Goal: Task Accomplishment & Management: Complete application form

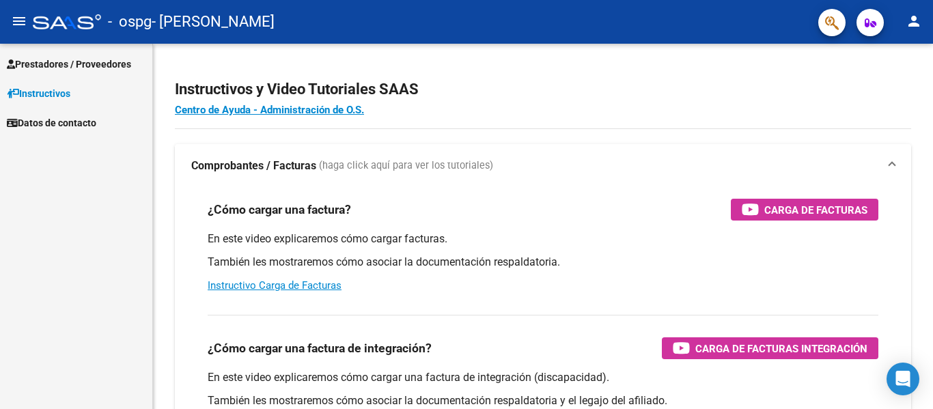
click at [24, 20] on mat-icon "menu" at bounding box center [19, 21] width 16 height 16
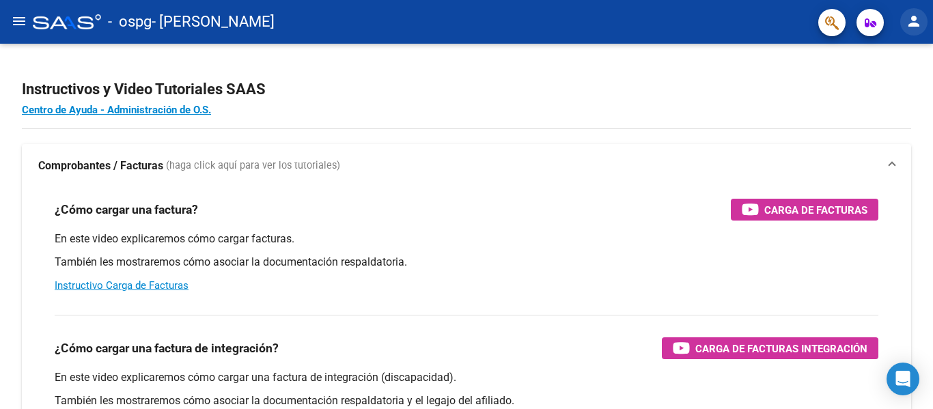
click at [907, 21] on mat-icon "person" at bounding box center [914, 21] width 16 height 16
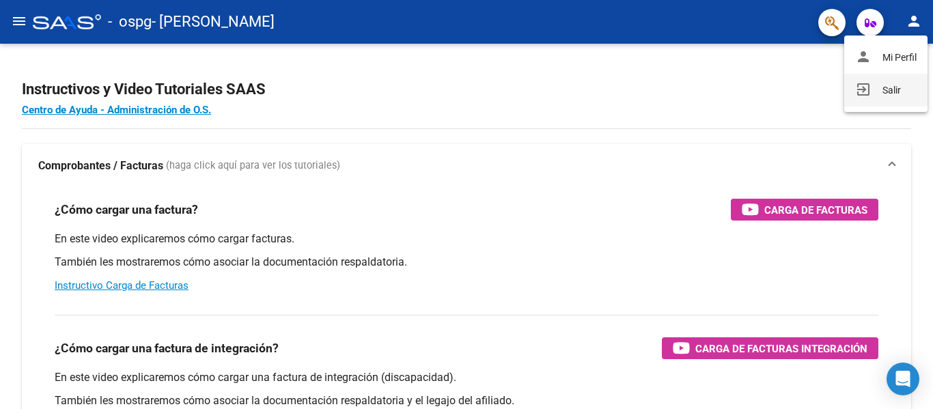
click at [858, 88] on mat-icon "exit_to_app" at bounding box center [863, 89] width 16 height 16
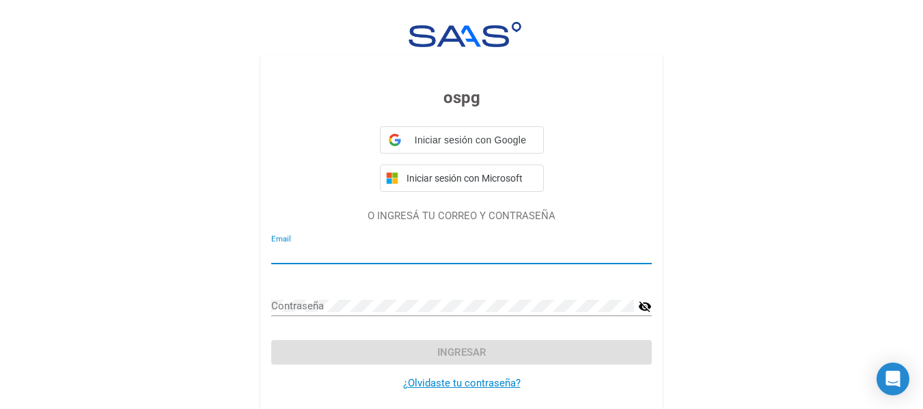
type input "[EMAIL_ADDRESS][DOMAIN_NAME]"
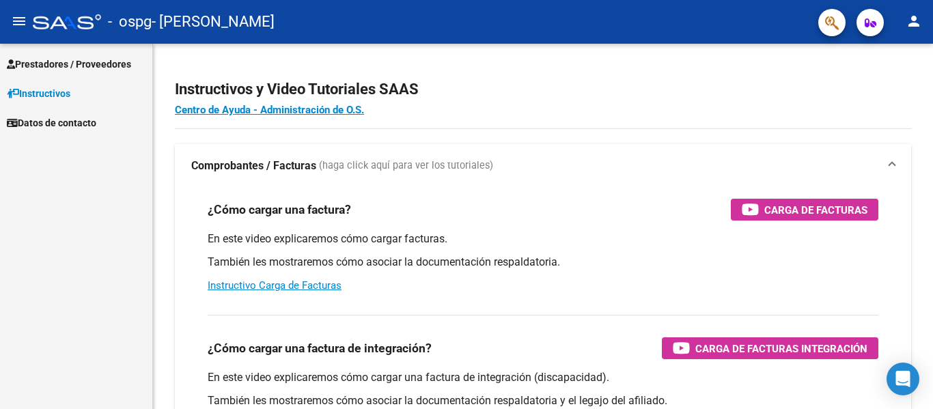
click at [47, 68] on span "Prestadores / Proveedores" at bounding box center [69, 64] width 124 height 15
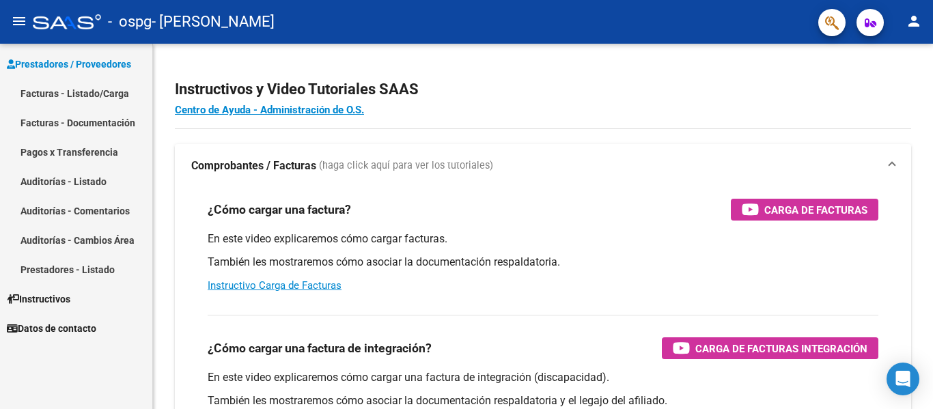
click at [81, 91] on link "Facturas - Listado/Carga" at bounding box center [76, 93] width 152 height 29
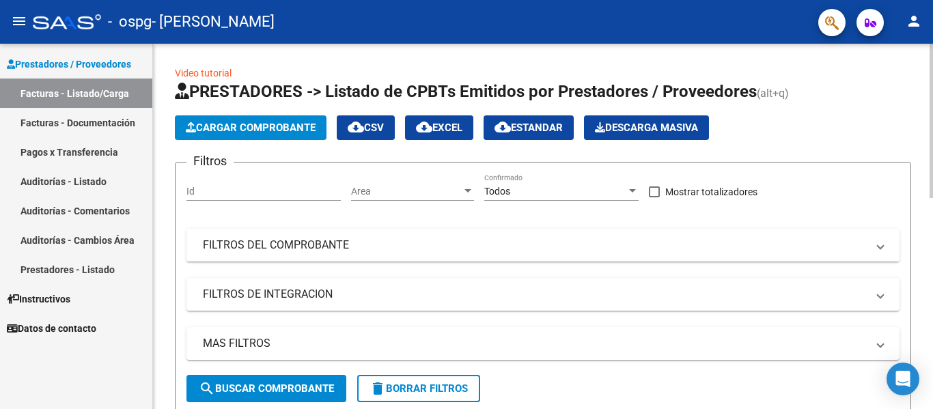
click at [274, 124] on span "Cargar Comprobante" at bounding box center [251, 128] width 130 height 12
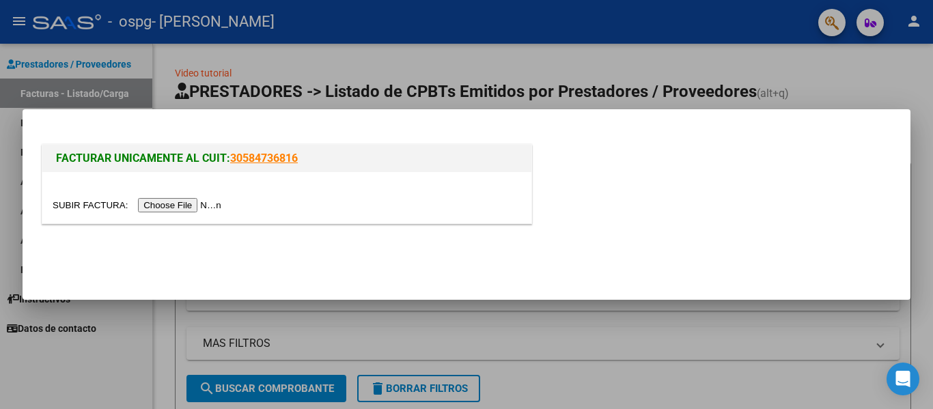
click at [186, 204] on input "file" at bounding box center [139, 205] width 173 height 14
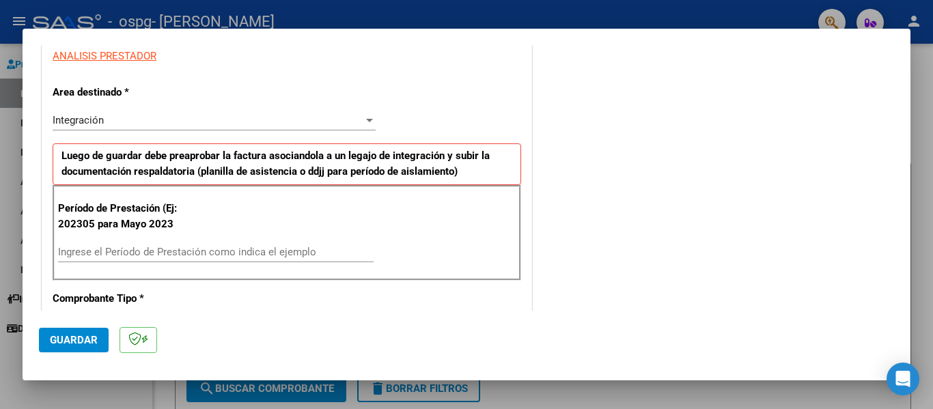
scroll to position [260, 0]
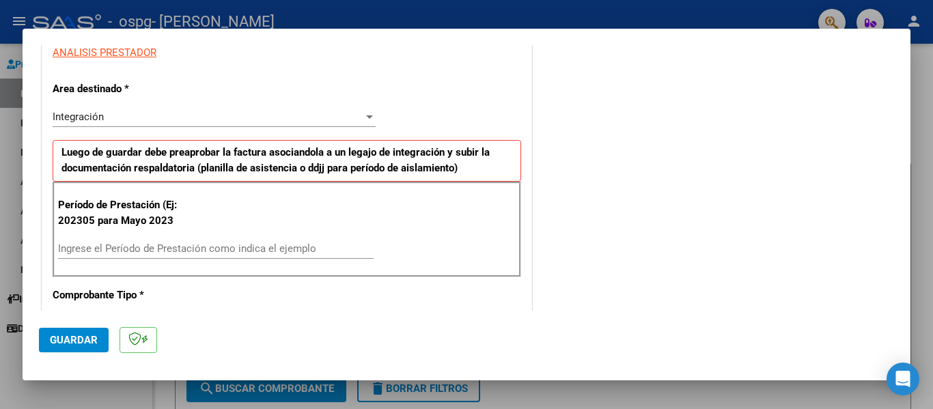
click at [175, 248] on input "Ingrese el Período de Prestación como indica el ejemplo" at bounding box center [216, 249] width 316 height 12
type input "202506"
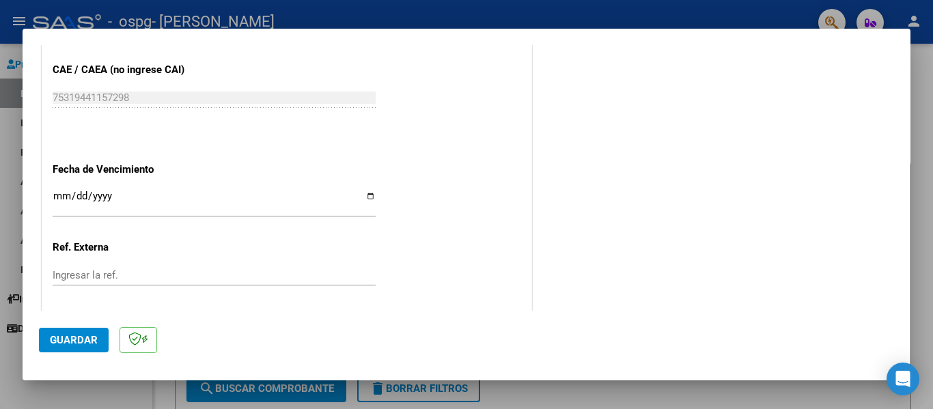
scroll to position [881, 0]
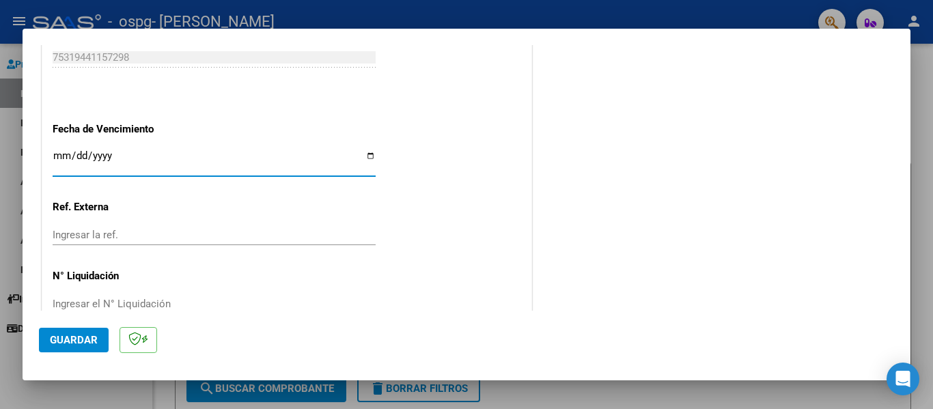
click at [55, 162] on input "Ingresar la fecha" at bounding box center [214, 161] width 323 height 22
type input "2025-07-31"
click at [57, 347] on button "Guardar" at bounding box center [74, 340] width 70 height 25
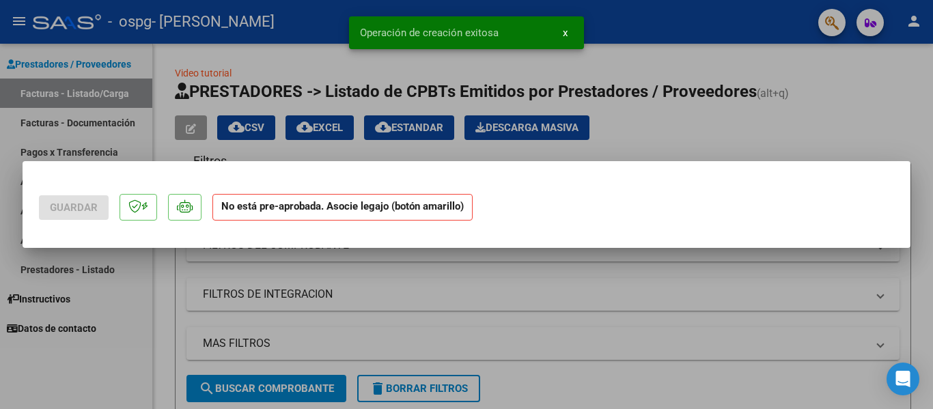
scroll to position [0, 0]
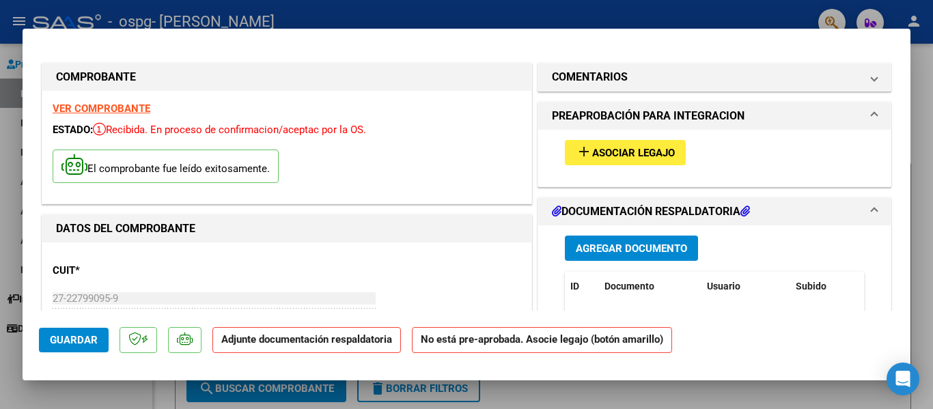
click at [592, 148] on span "Asociar Legajo" at bounding box center [633, 153] width 83 height 12
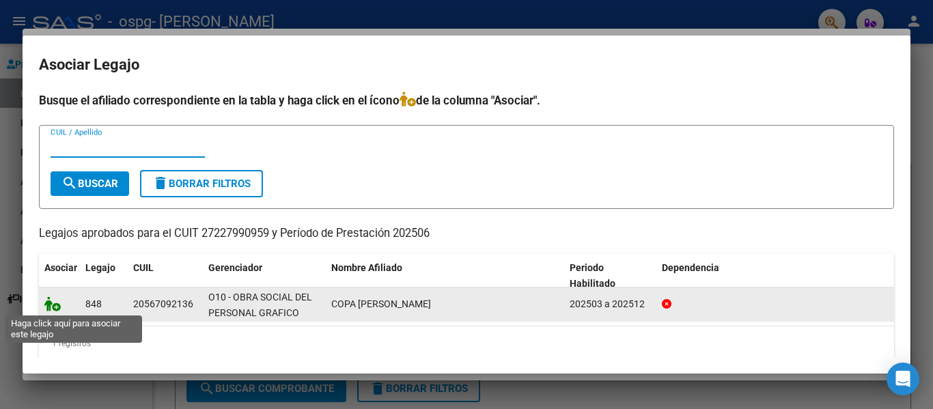
click at [51, 305] on icon at bounding box center [52, 304] width 16 height 15
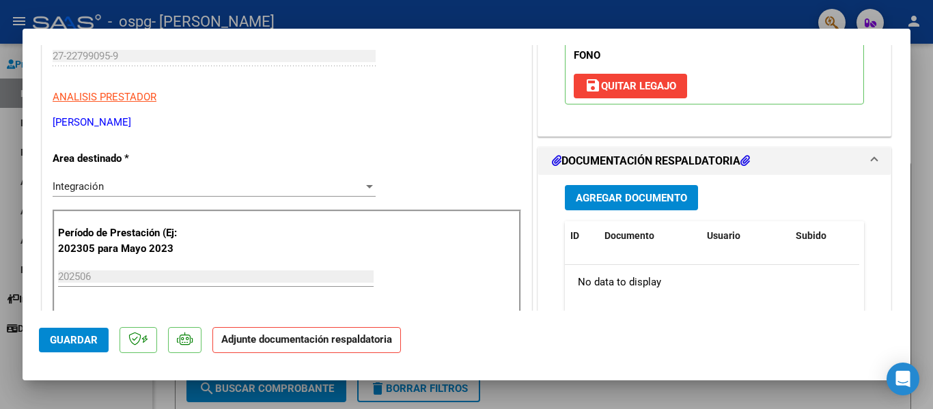
scroll to position [274, 0]
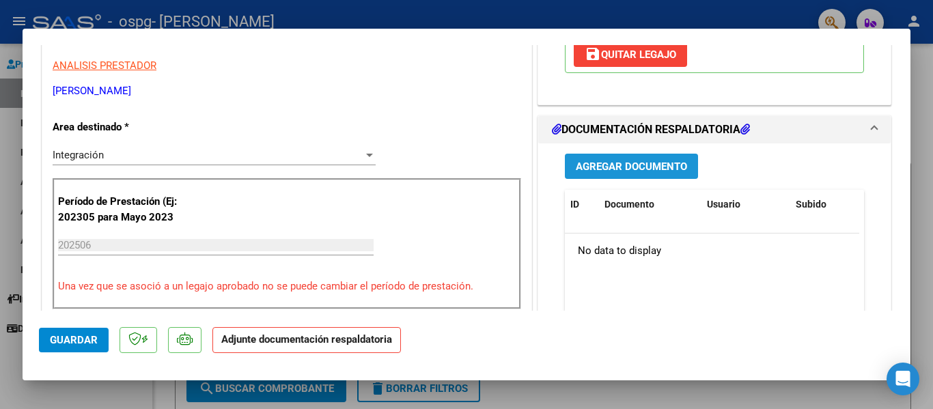
click at [631, 167] on span "Agregar Documento" at bounding box center [631, 167] width 111 height 12
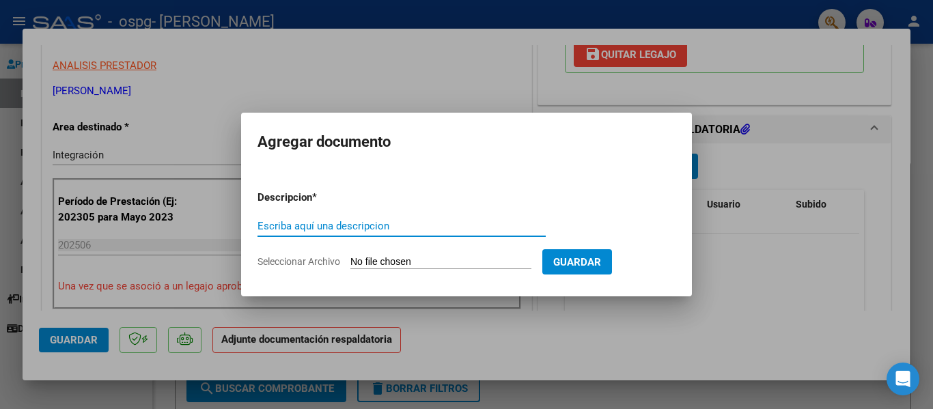
type input "O"
type input "Planilla de asistencia"
click at [376, 261] on input "Seleccionar Archivo" at bounding box center [441, 262] width 181 height 13
type input "C:\fakepath\Asistencia Junio Copa.pdf"
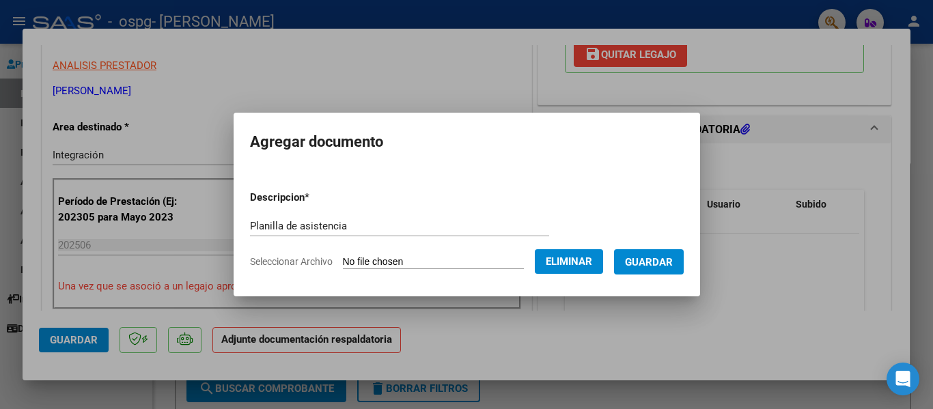
click at [651, 264] on span "Guardar" at bounding box center [649, 262] width 48 height 12
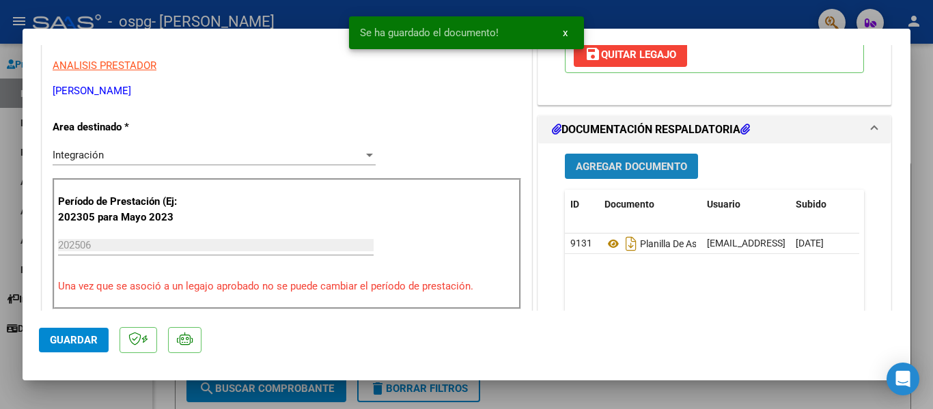
click at [607, 169] on span "Agregar Documento" at bounding box center [631, 167] width 111 height 12
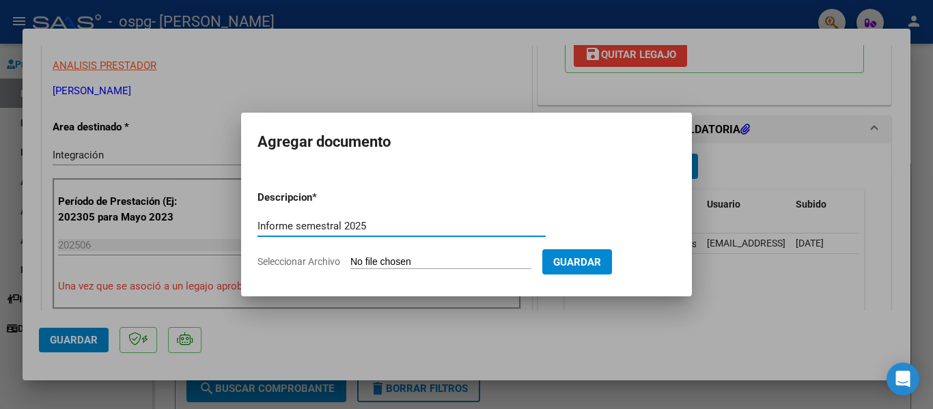
type input "Informe semestral 2025"
click at [397, 260] on input "Seleccionar Archivo" at bounding box center [441, 262] width 181 height 13
type input "C:\fakepath\INFORME SEMESTRAL COPA MATEO 2025.pdf"
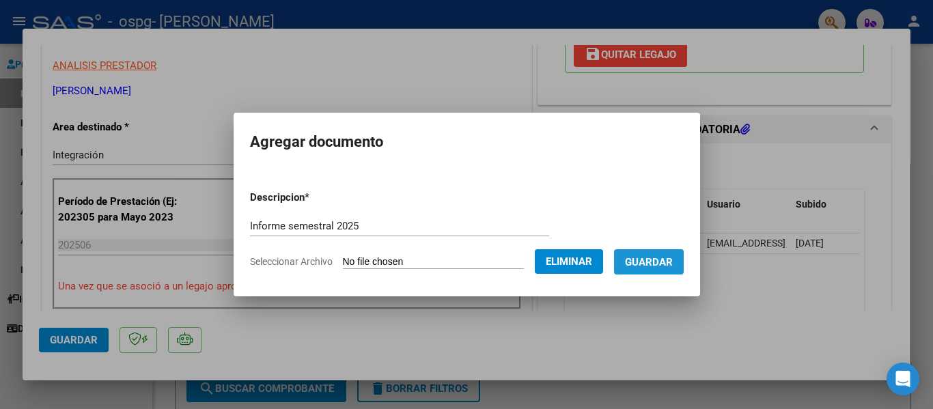
click at [659, 264] on span "Guardar" at bounding box center [649, 262] width 48 height 12
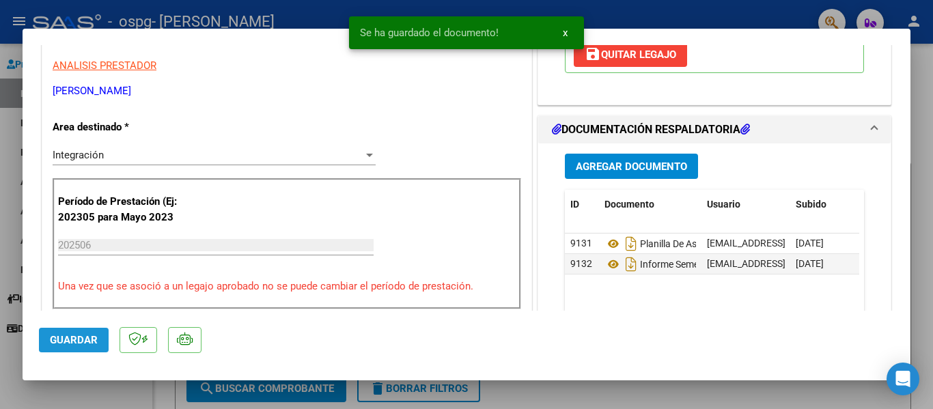
click at [86, 346] on span "Guardar" at bounding box center [74, 340] width 48 height 12
click at [922, 109] on div at bounding box center [466, 204] width 933 height 409
type input "$ 0,00"
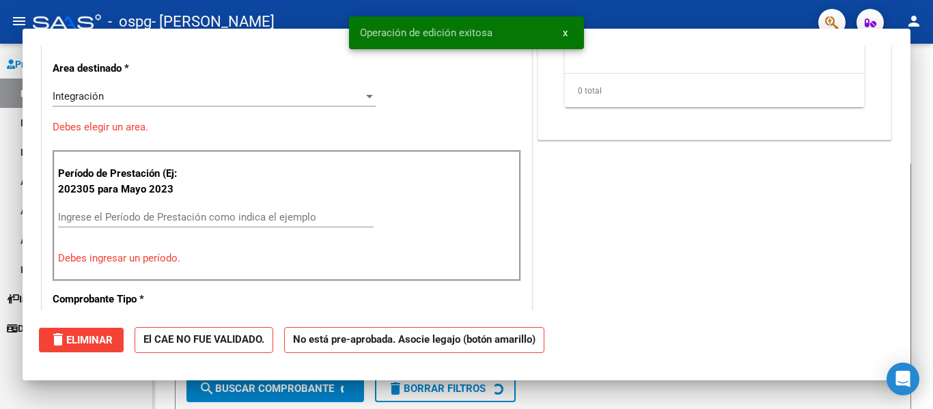
scroll to position [0, 0]
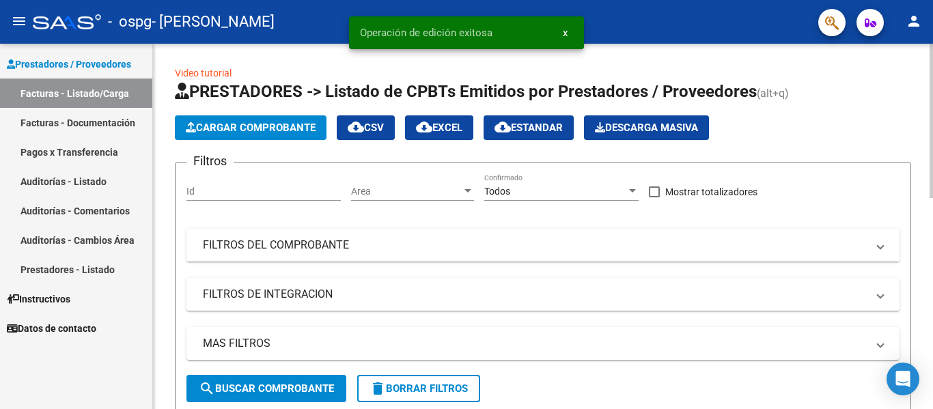
click at [230, 125] on span "Cargar Comprobante" at bounding box center [251, 128] width 130 height 12
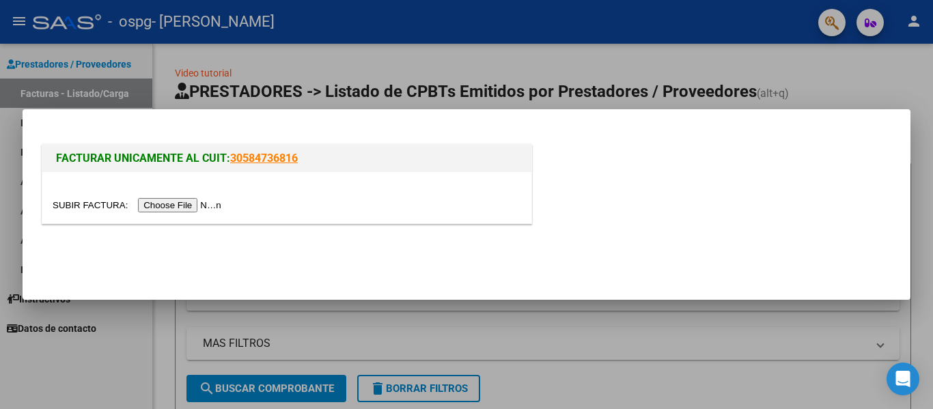
click at [189, 204] on input "file" at bounding box center [139, 205] width 173 height 14
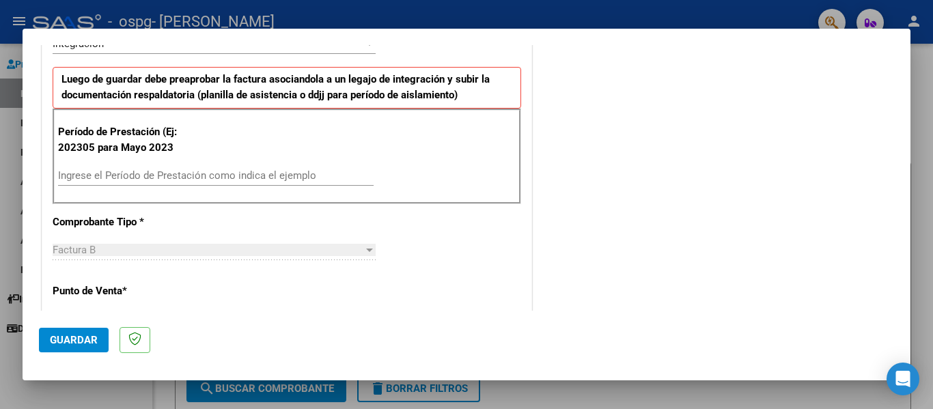
scroll to position [360, 0]
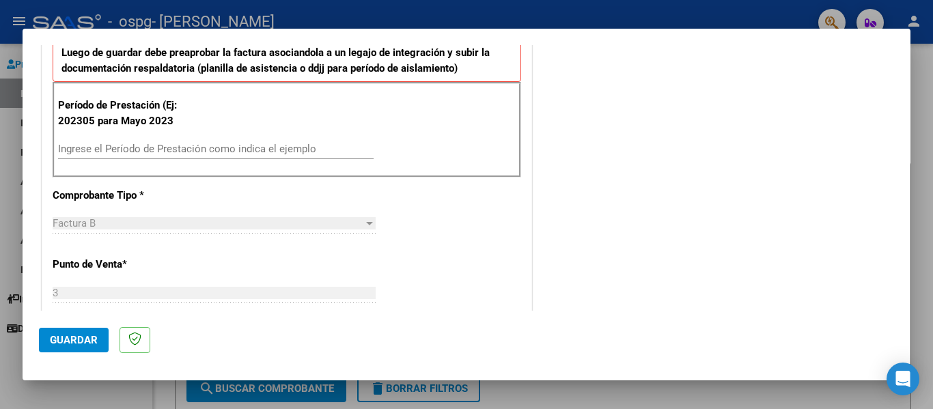
click at [102, 147] on input "Ingrese el Período de Prestación como indica el ejemplo" at bounding box center [216, 149] width 316 height 12
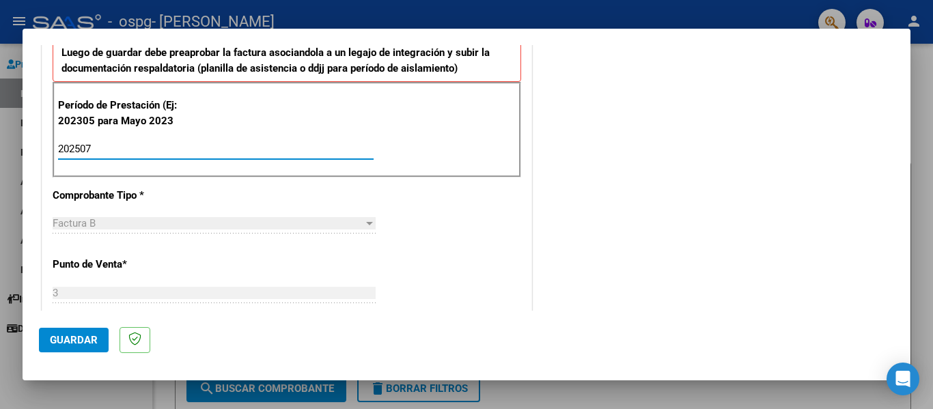
type input "202507"
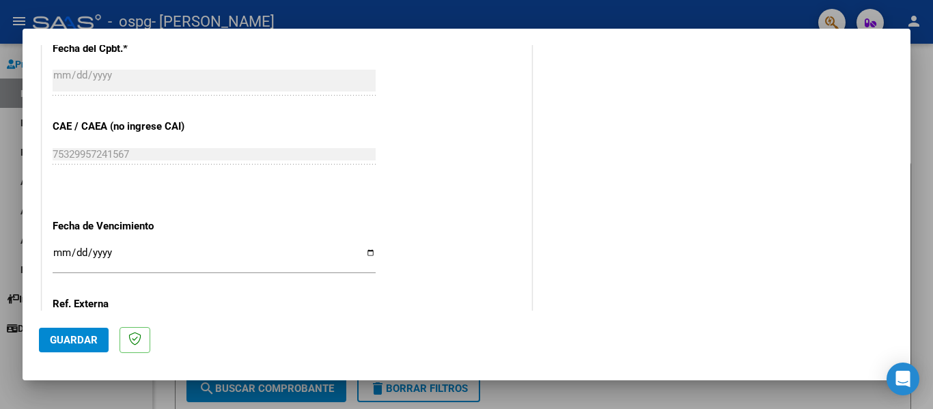
scroll to position [787, 0]
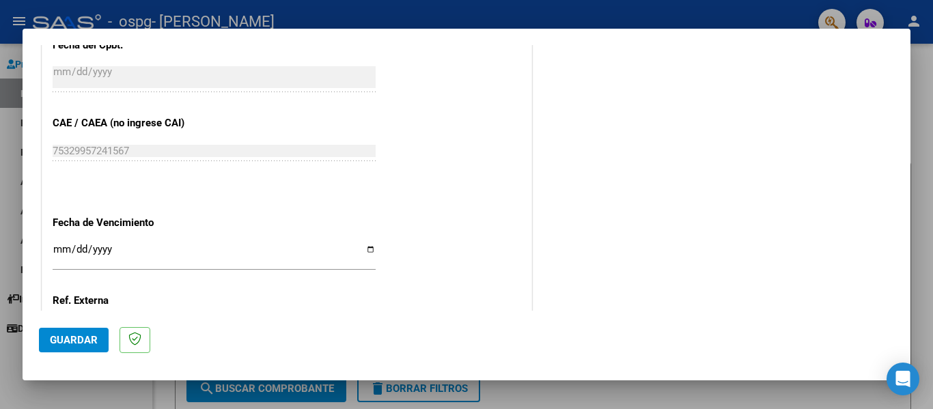
click at [55, 260] on input "Ingresar la fecha" at bounding box center [214, 255] width 323 height 22
type input "2025-08-12"
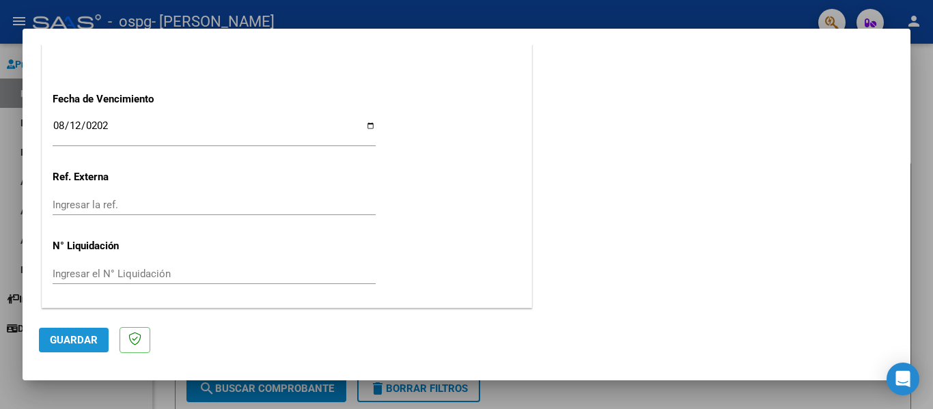
click at [74, 334] on span "Guardar" at bounding box center [74, 340] width 48 height 12
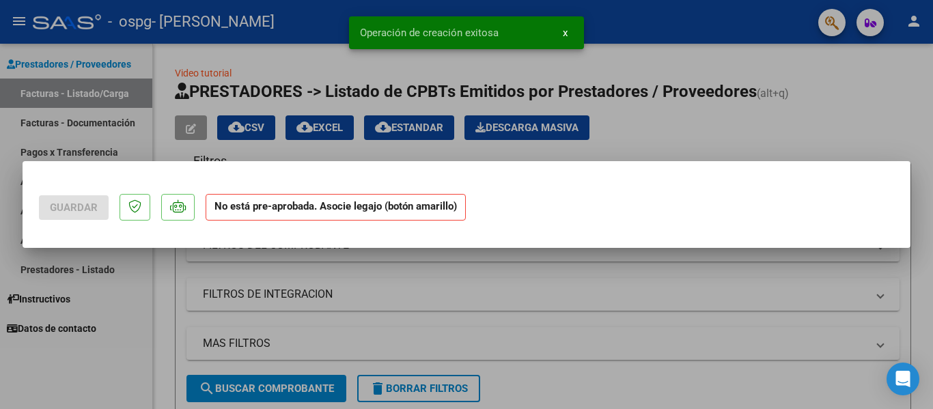
scroll to position [0, 0]
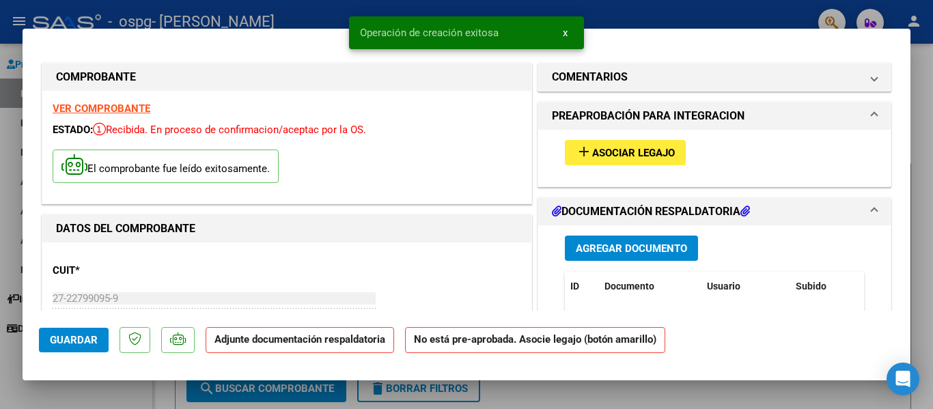
click at [607, 148] on span "Asociar Legajo" at bounding box center [633, 153] width 83 height 12
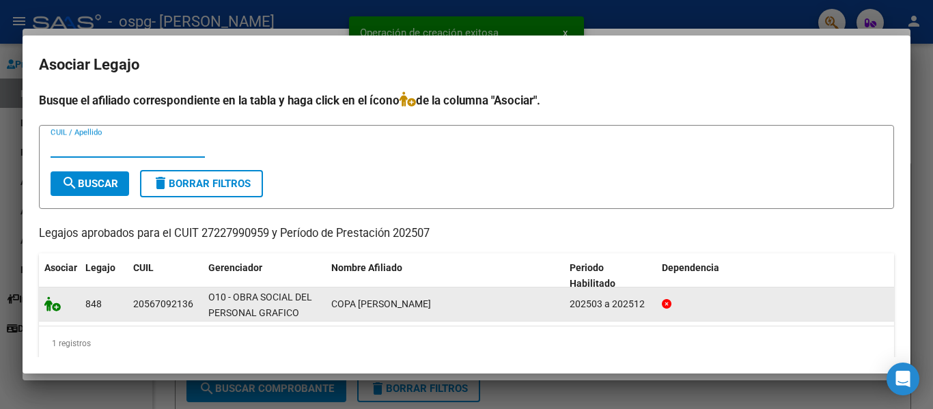
click at [55, 306] on icon at bounding box center [52, 304] width 16 height 15
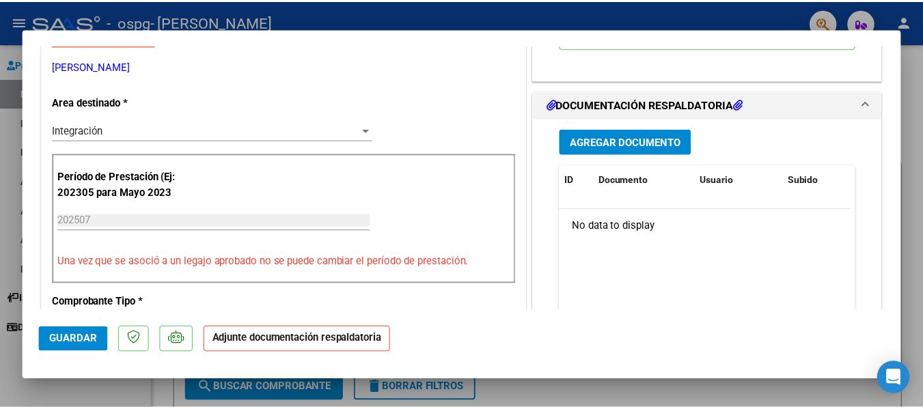
scroll to position [340, 0]
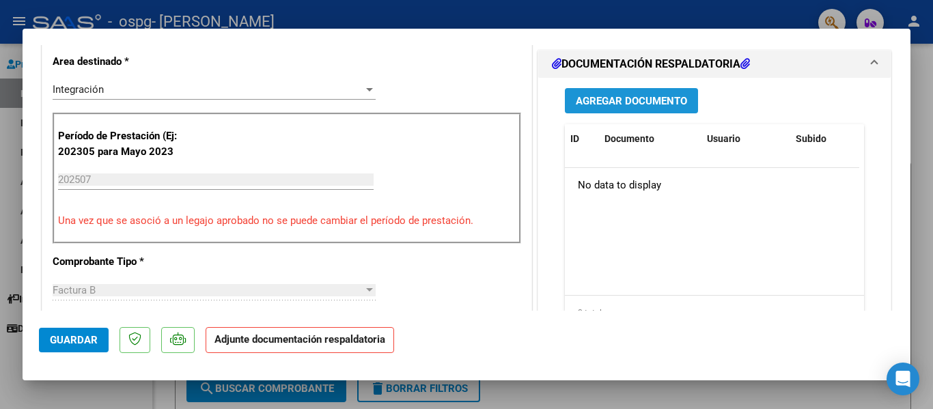
click at [661, 100] on span "Agregar Documento" at bounding box center [631, 101] width 111 height 12
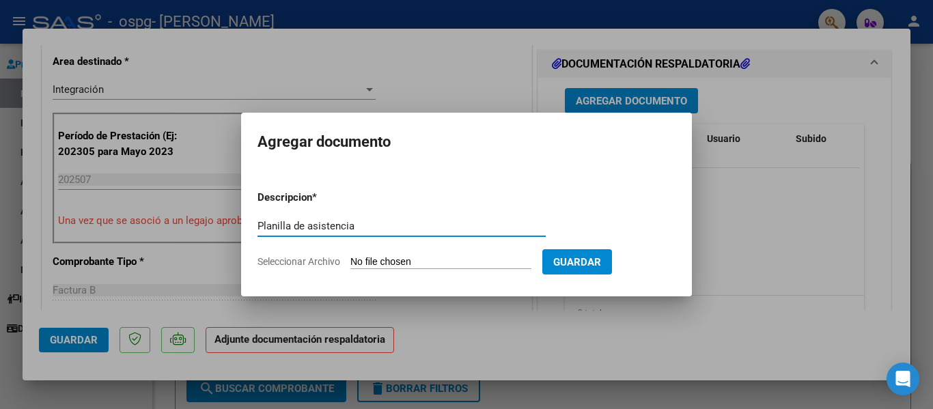
type input "Planilla de asistencia"
click at [364, 261] on input "Seleccionar Archivo" at bounding box center [441, 262] width 181 height 13
type input "C:\fakepath\Asistencia Julio Copa.pdf"
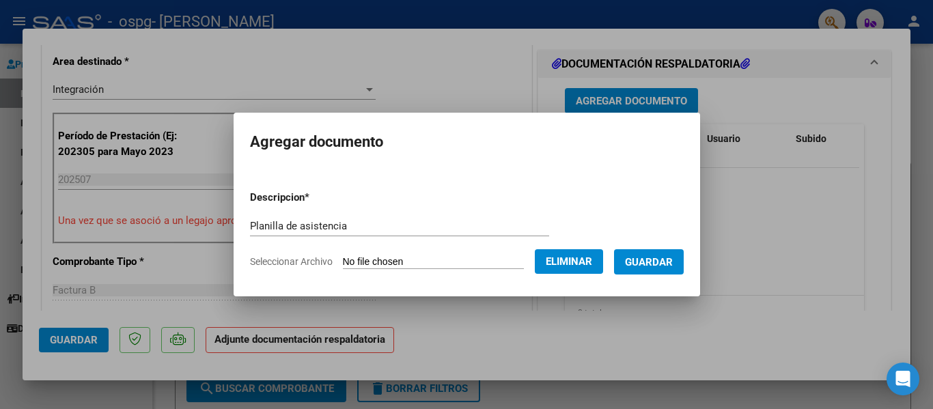
click at [657, 264] on span "Guardar" at bounding box center [649, 262] width 48 height 12
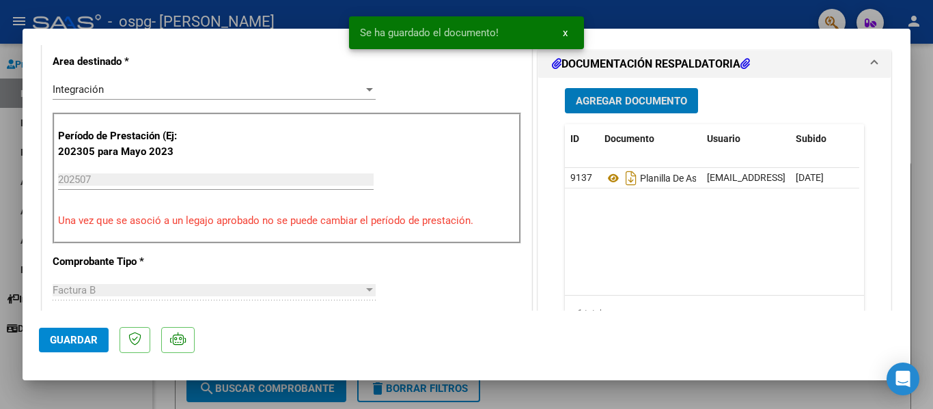
click at [61, 340] on span "Guardar" at bounding box center [74, 340] width 48 height 12
click at [763, 14] on div at bounding box center [466, 204] width 933 height 409
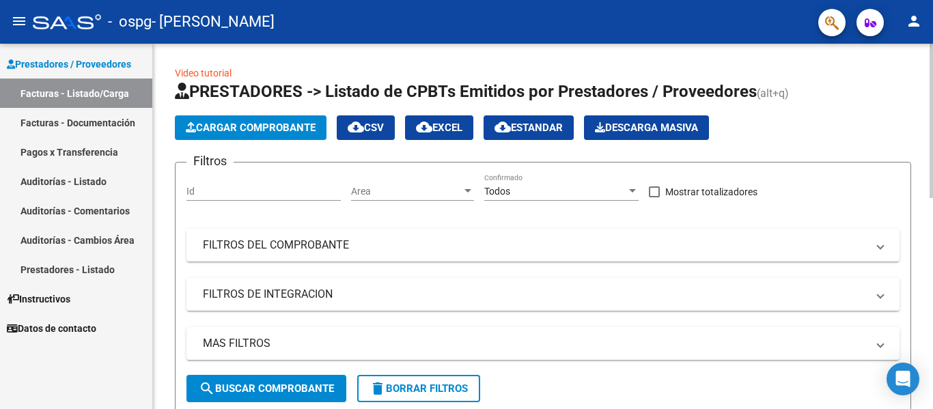
click at [913, 21] on mat-icon "person" at bounding box center [914, 21] width 16 height 16
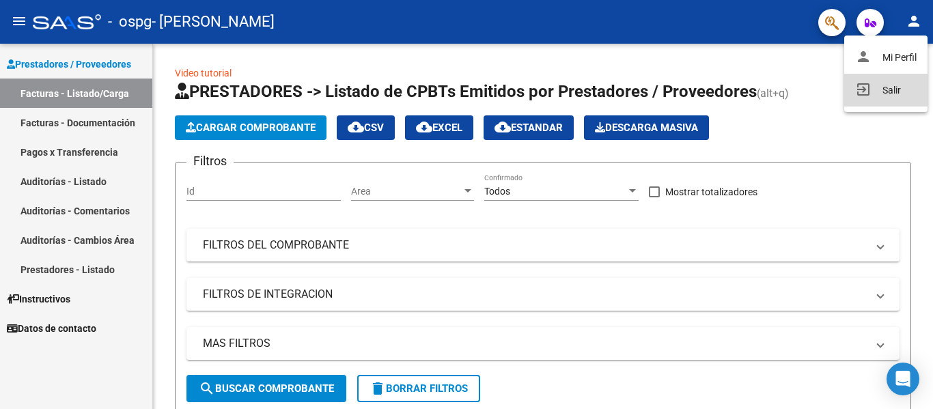
click at [858, 93] on mat-icon "exit_to_app" at bounding box center [863, 89] width 16 height 16
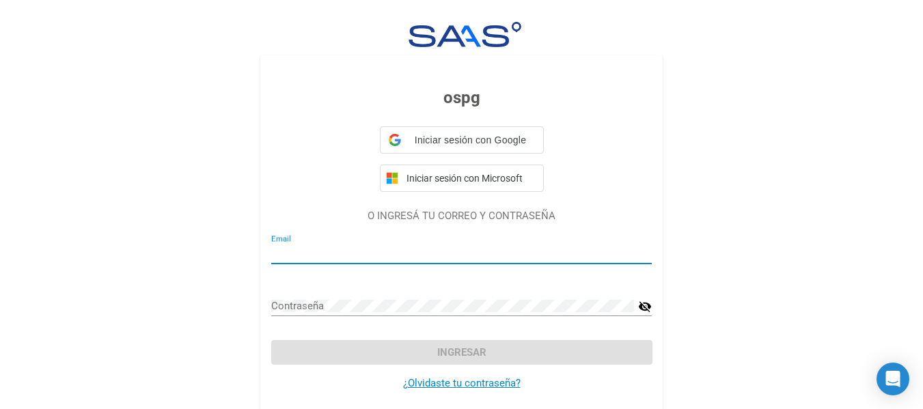
type input "gabyyrala@gmail.com"
